Goal: Task Accomplishment & Management: Complete application form

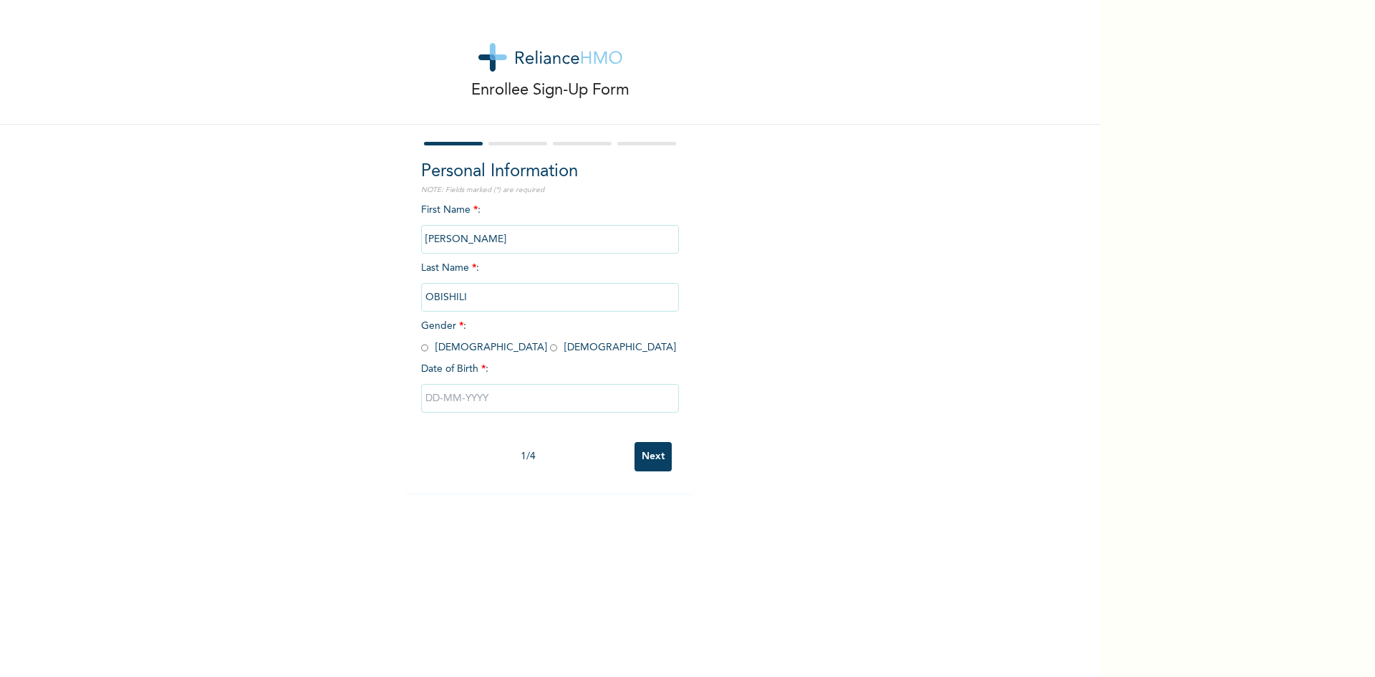
click at [206, 236] on div "Enrollee Sign-Up Form Personal Information NOTE: Fields marked (*) are required…" at bounding box center [550, 246] width 1100 height 493
click at [421, 348] on input "radio" at bounding box center [424, 348] width 7 height 14
radio input "true"
click at [475, 402] on input "text" at bounding box center [550, 398] width 258 height 29
select select "7"
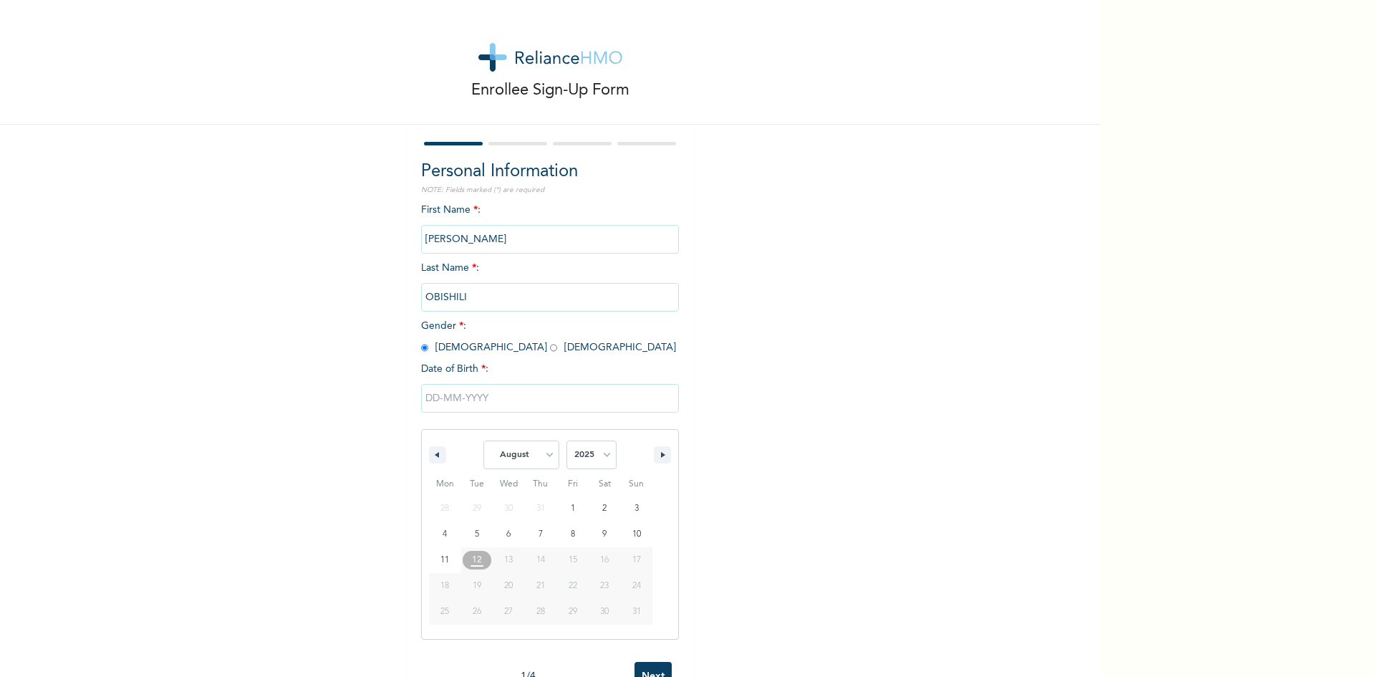
click at [426, 402] on input "text" at bounding box center [550, 398] width 258 height 29
click at [444, 400] on input "text" at bounding box center [550, 398] width 258 height 29
select select "7"
click at [454, 397] on input "text" at bounding box center [550, 398] width 258 height 29
click at [439, 390] on input "text" at bounding box center [550, 398] width 258 height 29
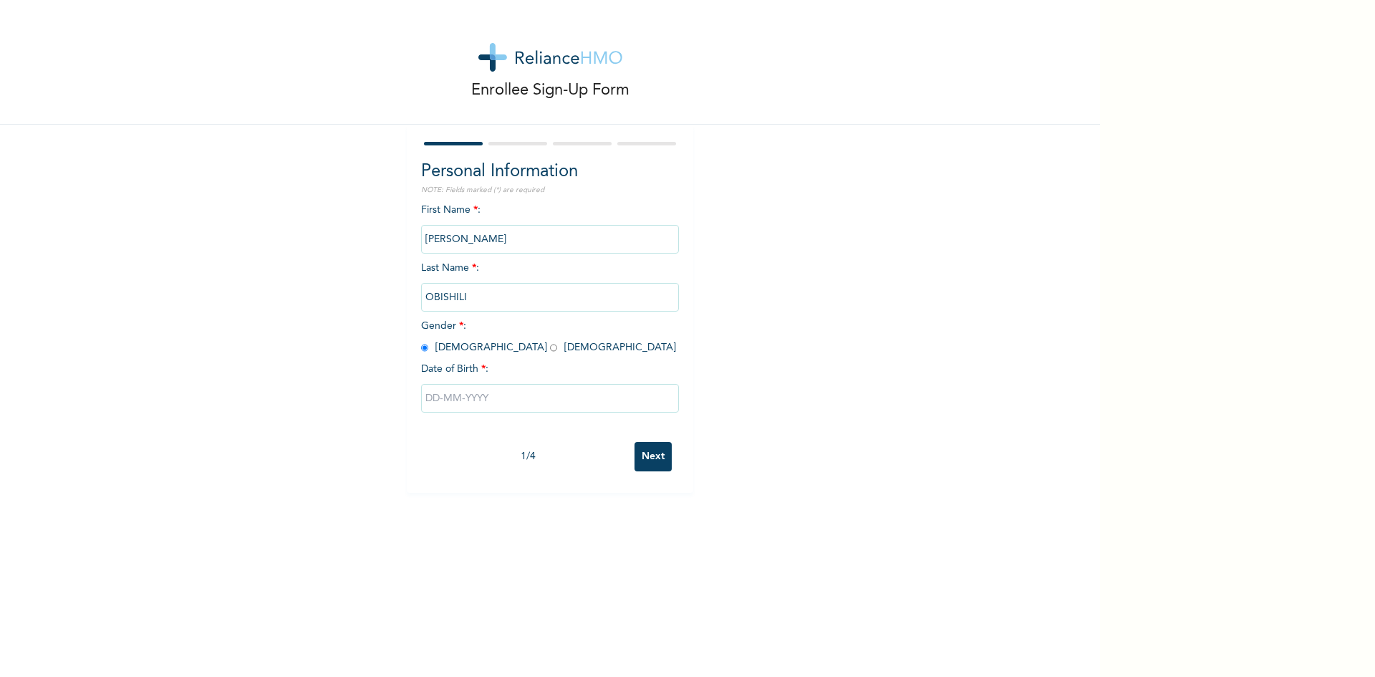
select select "7"
click at [576, 453] on select "2025 2024 2023 2022 2021 2020 2019 2018 2017 2016 2015 2014 2013 2012 2011 2010…" at bounding box center [591, 454] width 50 height 29
select select "2003"
click at [566, 441] on select "2025 2024 2023 2022 2021 2020 2019 2018 2017 2016 2015 2014 2013 2012 2011 2010…" at bounding box center [591, 454] width 50 height 29
click at [539, 445] on select "January February March April May June July August September October November De…" at bounding box center [521, 454] width 76 height 29
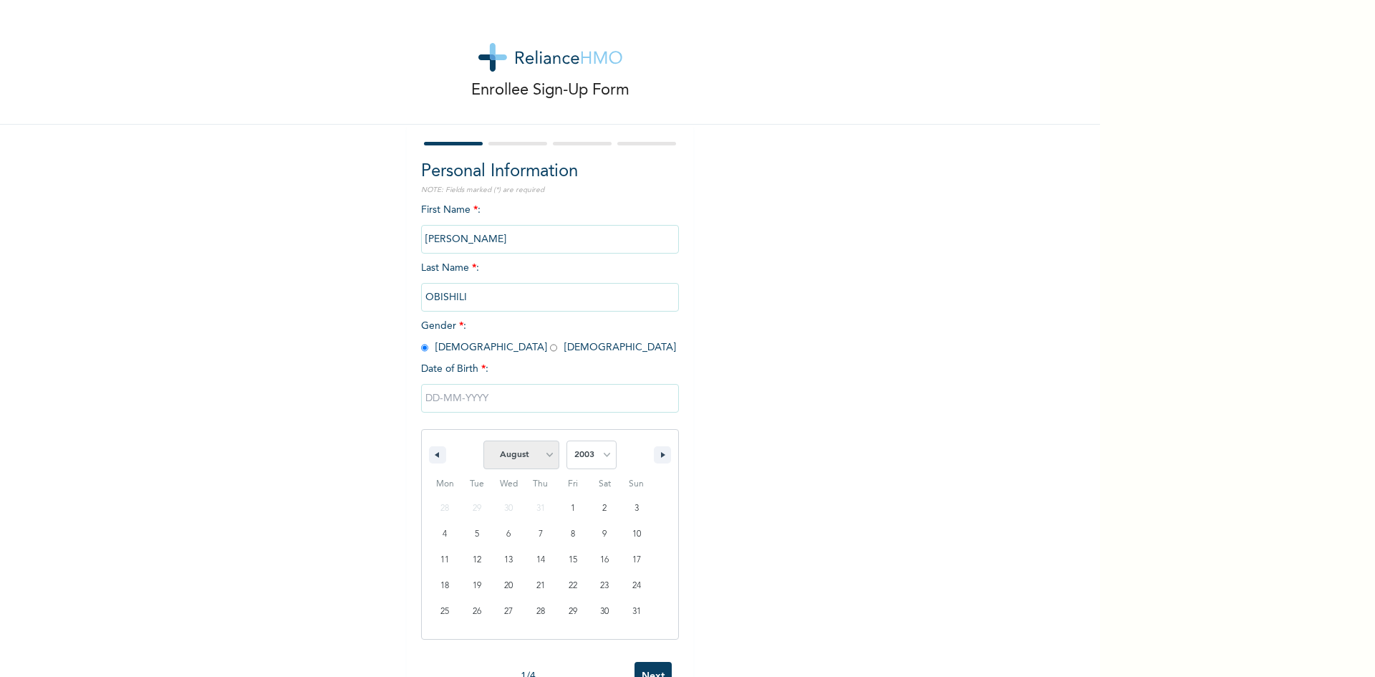
select select "4"
click at [483, 441] on select "January February March April May June July August September October November De…" at bounding box center [521, 454] width 76 height 29
type input "[DATE]"
click at [644, 454] on input "Next" at bounding box center [652, 456] width 37 height 29
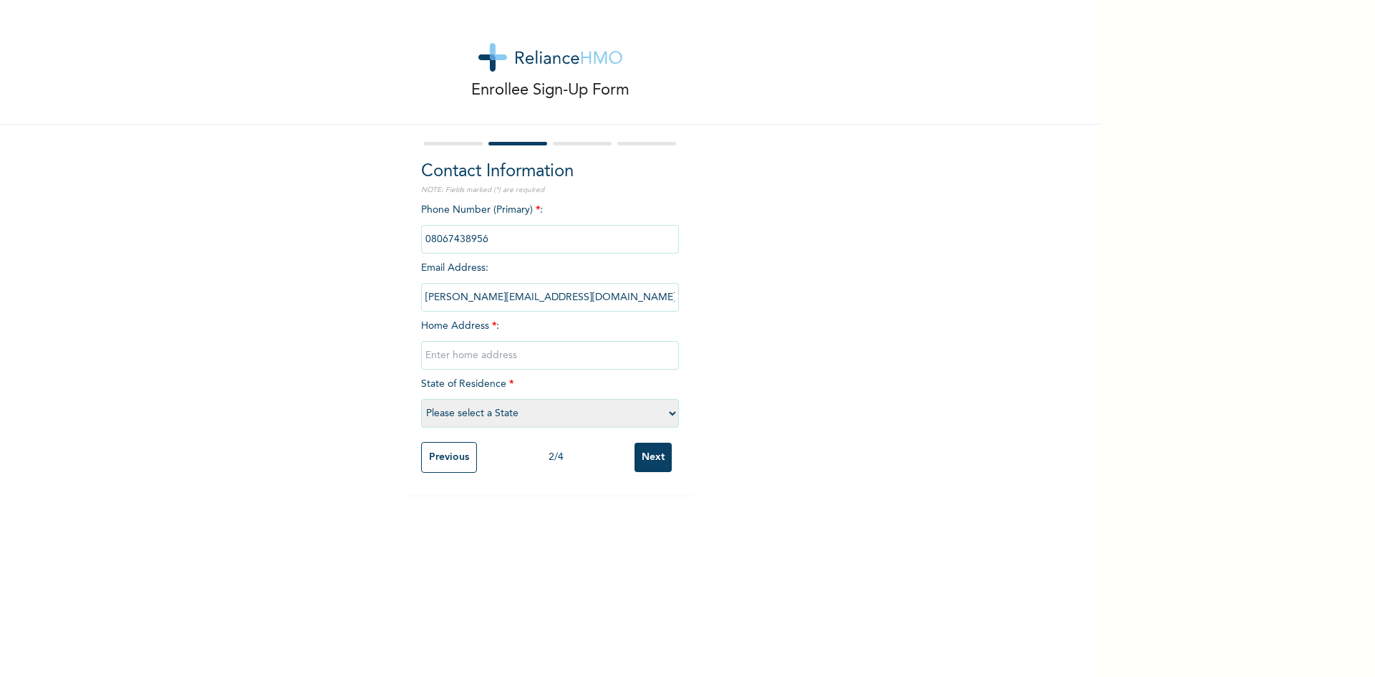
click at [493, 350] on input "text" at bounding box center [550, 355] width 258 height 29
type input "Ogba"
click at [498, 407] on select "Please select a State [PERSON_NAME] (FCT) [PERSON_NAME] Ibom [GEOGRAPHIC_DATA] …" at bounding box center [550, 413] width 258 height 29
select select "25"
click at [421, 399] on select "Please select a State [PERSON_NAME] (FCT) [PERSON_NAME] Ibom [GEOGRAPHIC_DATA] …" at bounding box center [550, 413] width 258 height 29
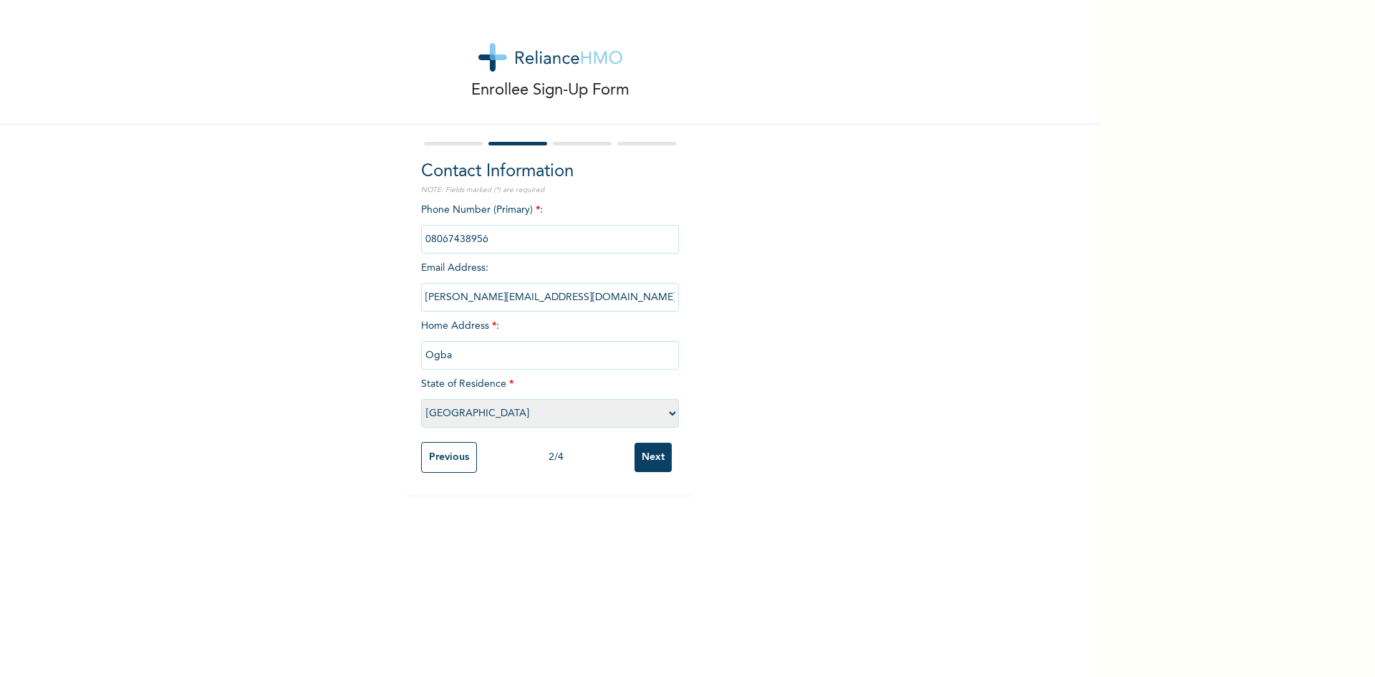
click at [652, 450] on input "Next" at bounding box center [652, 457] width 37 height 29
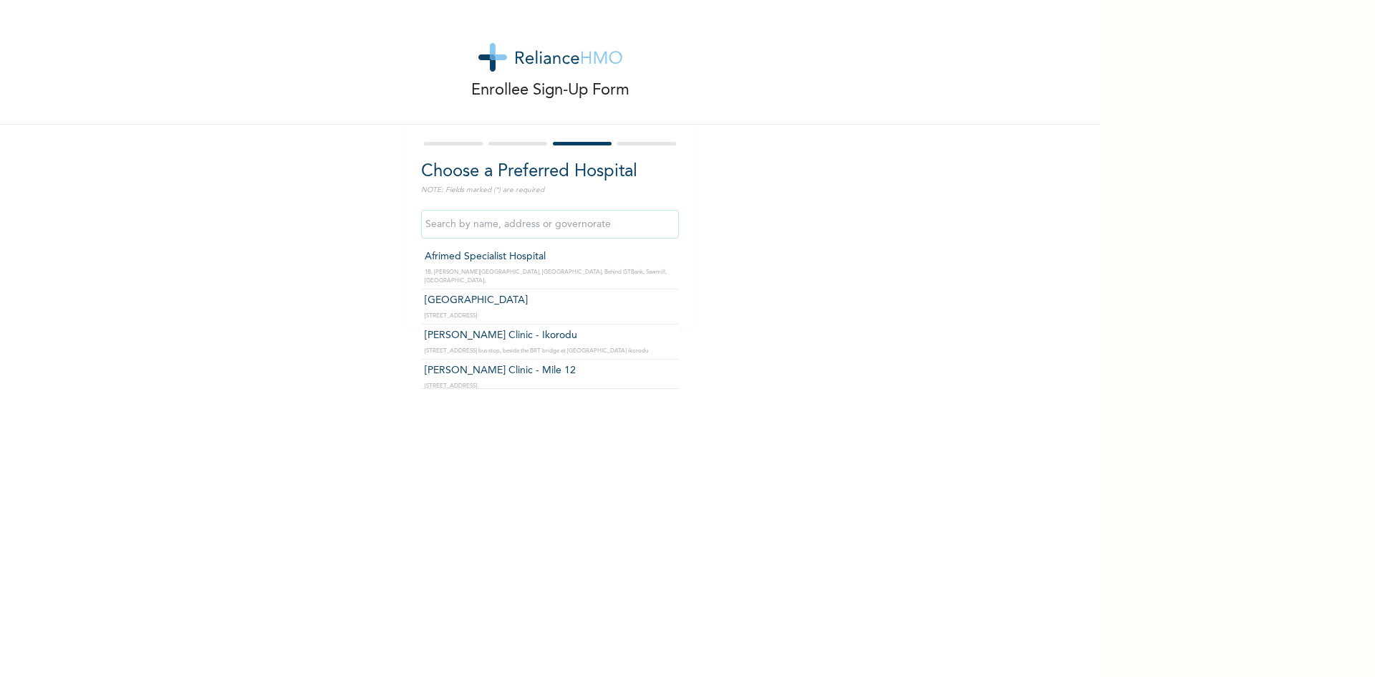
click at [501, 231] on input "text" at bounding box center [550, 224] width 258 height 29
type input "Our Friend Hospital"
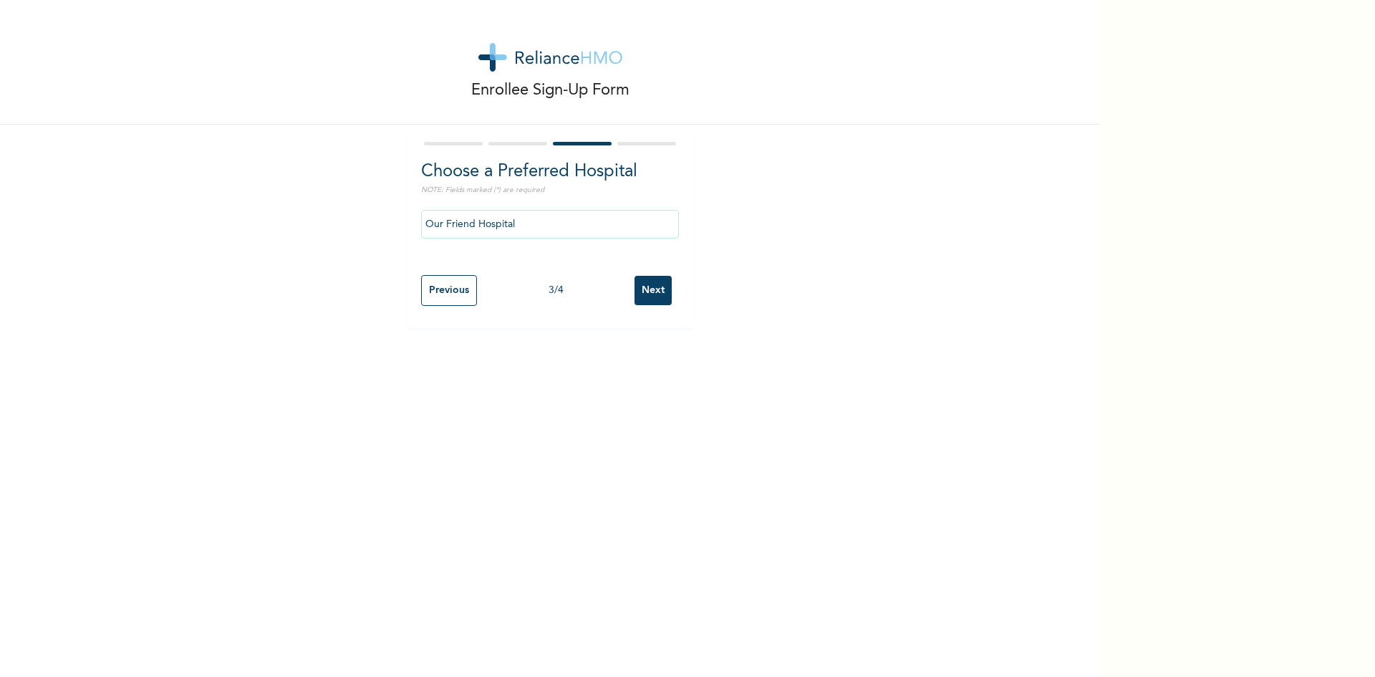
click at [570, 236] on input "Our Friend Hospital" at bounding box center [550, 224] width 258 height 29
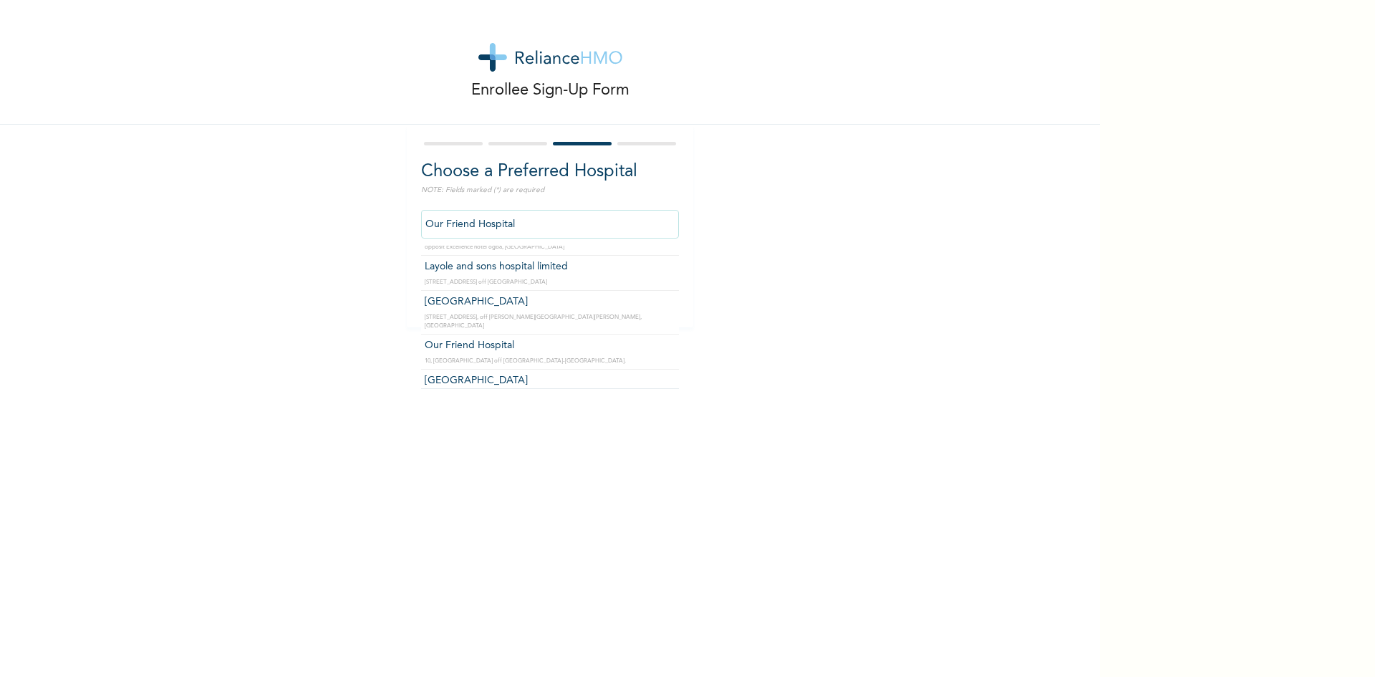
scroll to position [215, 0]
click at [533, 223] on input "Our Friend Hospital" at bounding box center [550, 224] width 258 height 29
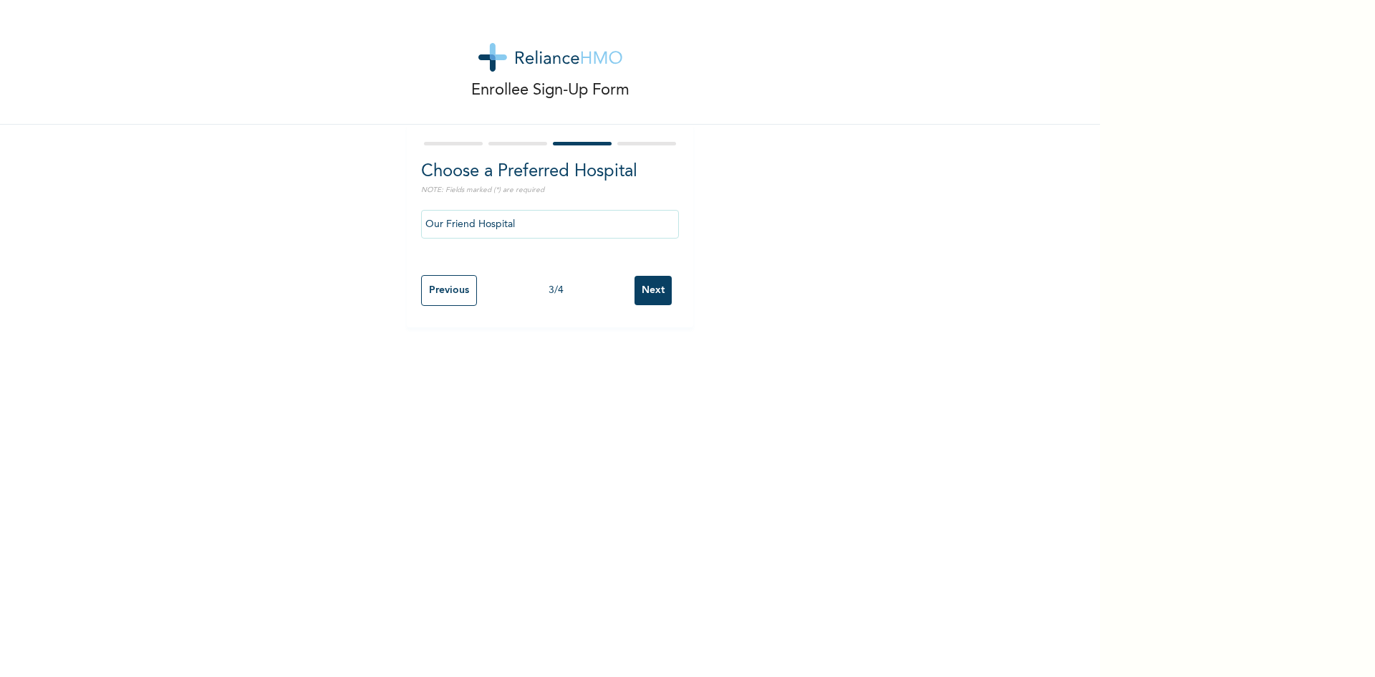
click at [650, 291] on input "Next" at bounding box center [652, 290] width 37 height 29
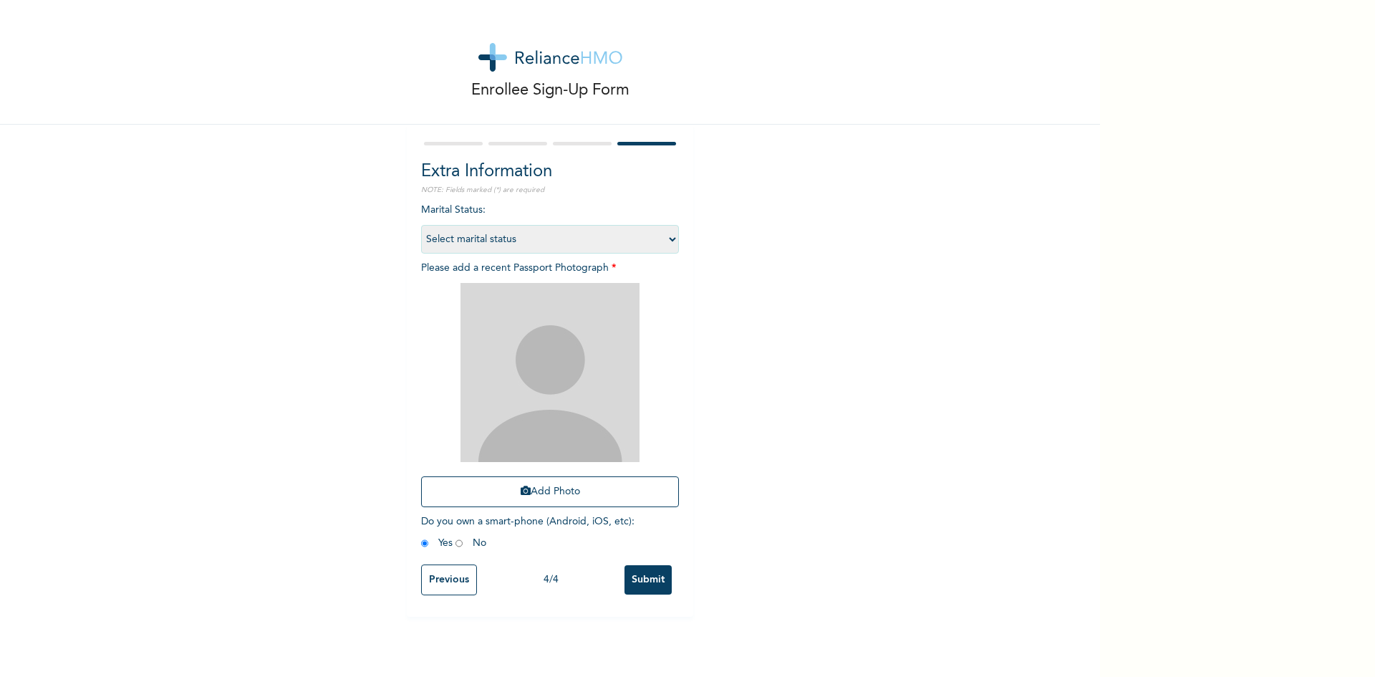
click at [637, 238] on select "Select marital status [DEMOGRAPHIC_DATA] Married [DEMOGRAPHIC_DATA] Widow/[DEMO…" at bounding box center [550, 239] width 258 height 29
select select "1"
click at [421, 225] on select "Select marital status [DEMOGRAPHIC_DATA] Married [DEMOGRAPHIC_DATA] Widow/[DEMO…" at bounding box center [550, 239] width 258 height 29
